Goal: Task Accomplishment & Management: Manage account settings

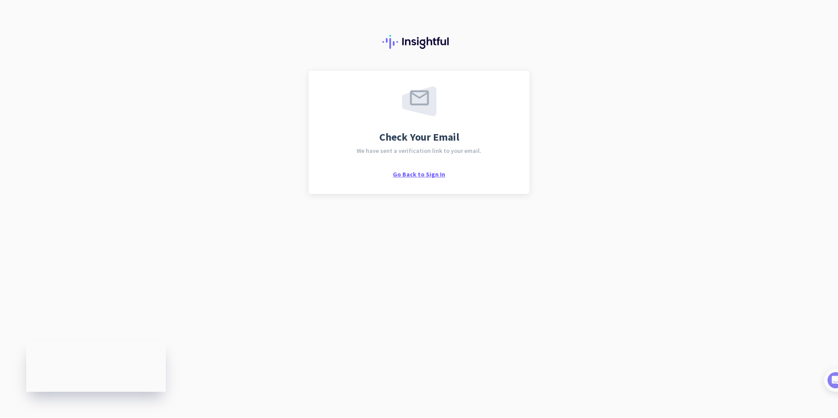
click at [419, 175] on span "Go Back to Sign In" at bounding box center [419, 174] width 52 height 8
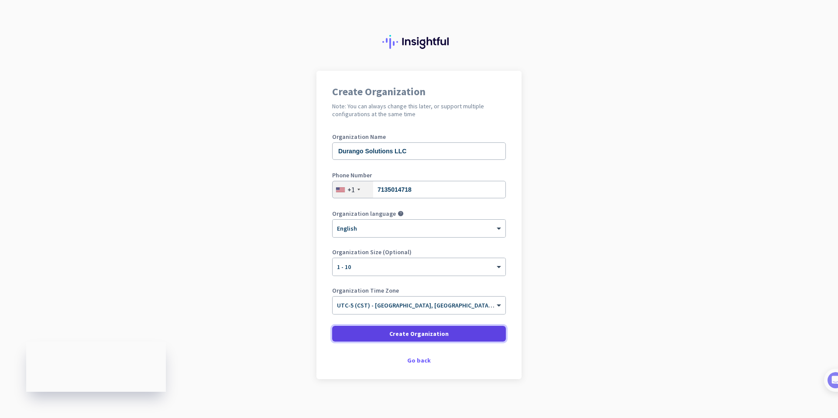
click at [407, 332] on span "Create Organization" at bounding box center [418, 333] width 59 height 9
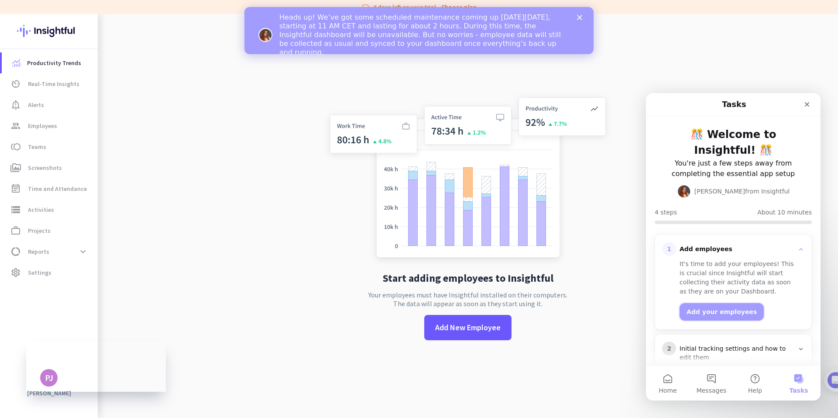
click at [710, 310] on button "Add your employees" at bounding box center [721, 311] width 84 height 17
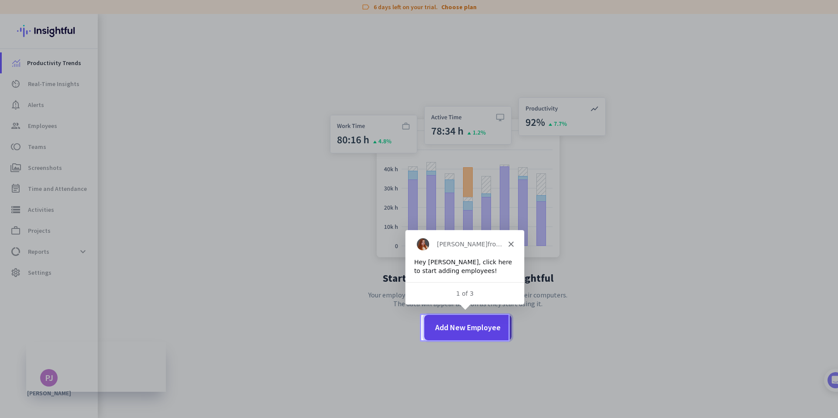
click at [454, 325] on span "Add New Employee" at bounding box center [467, 327] width 65 height 11
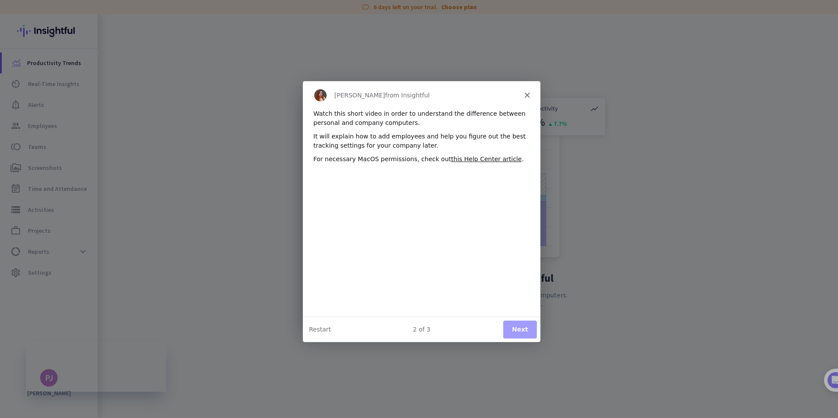
click at [521, 326] on button "Next" at bounding box center [520, 329] width 34 height 18
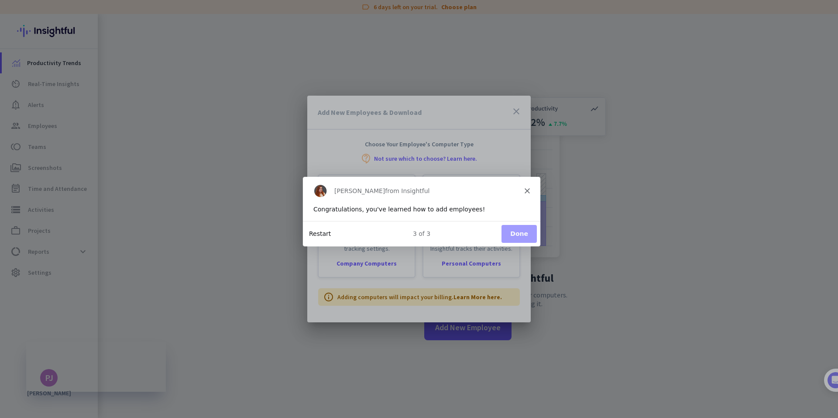
click at [315, 235] on button "Restart" at bounding box center [319, 233] width 22 height 9
